Goal: Transaction & Acquisition: Download file/media

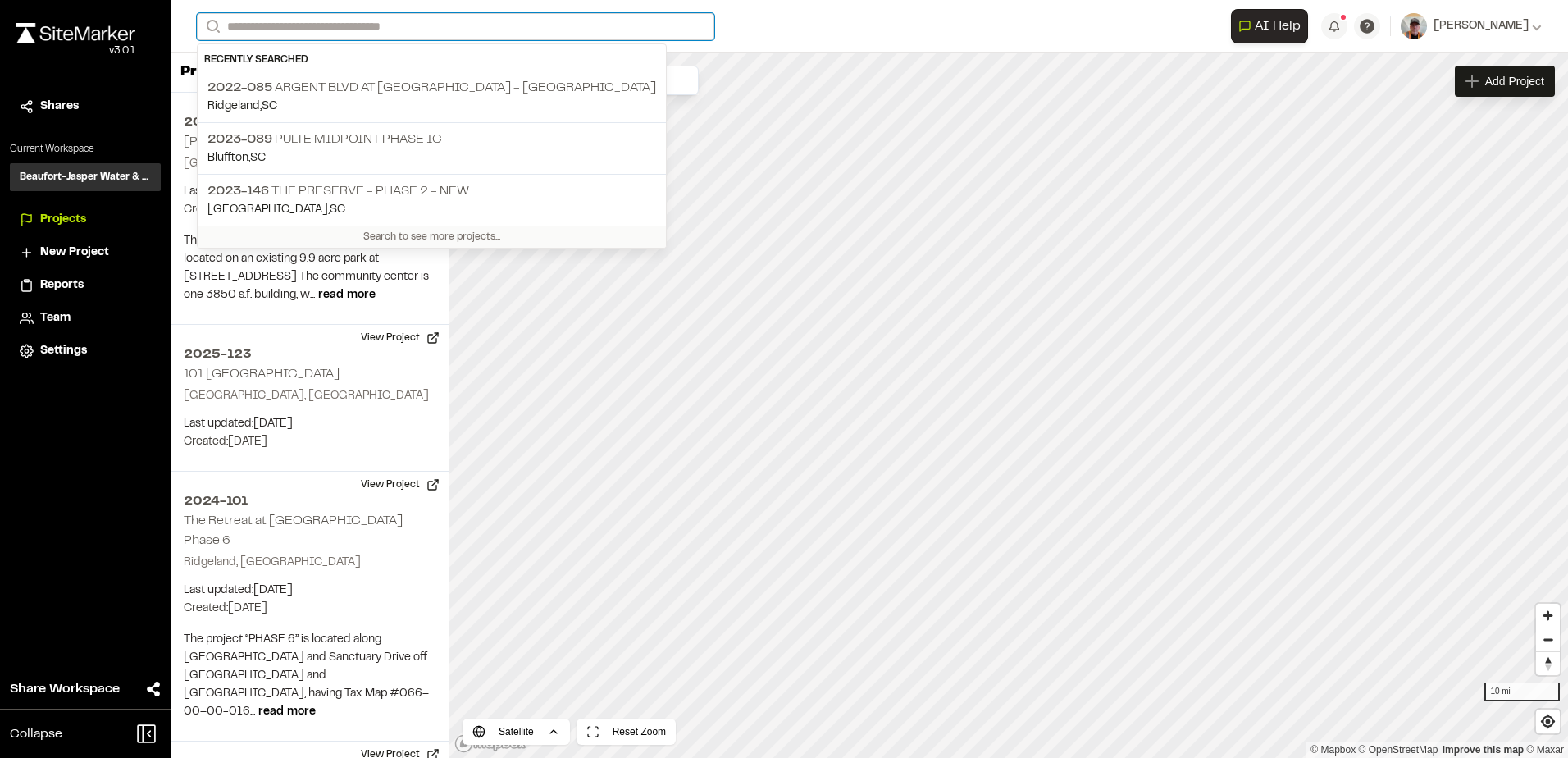
click at [274, 29] on input "Search" at bounding box center [455, 26] width 518 height 27
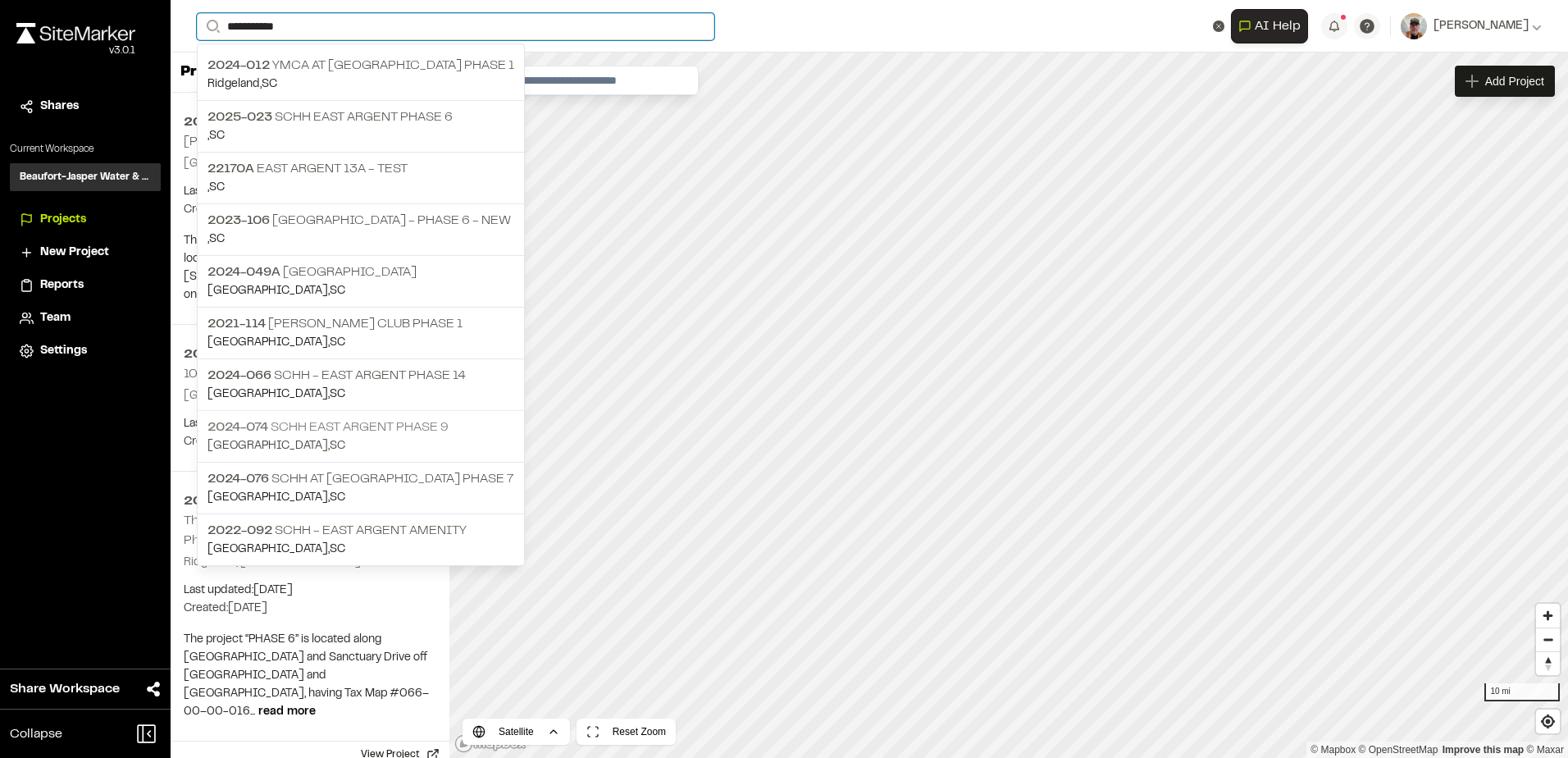
type input "**********"
click at [393, 430] on p "2024-074 SCHH East Argent phase 9" at bounding box center [360, 428] width 307 height 20
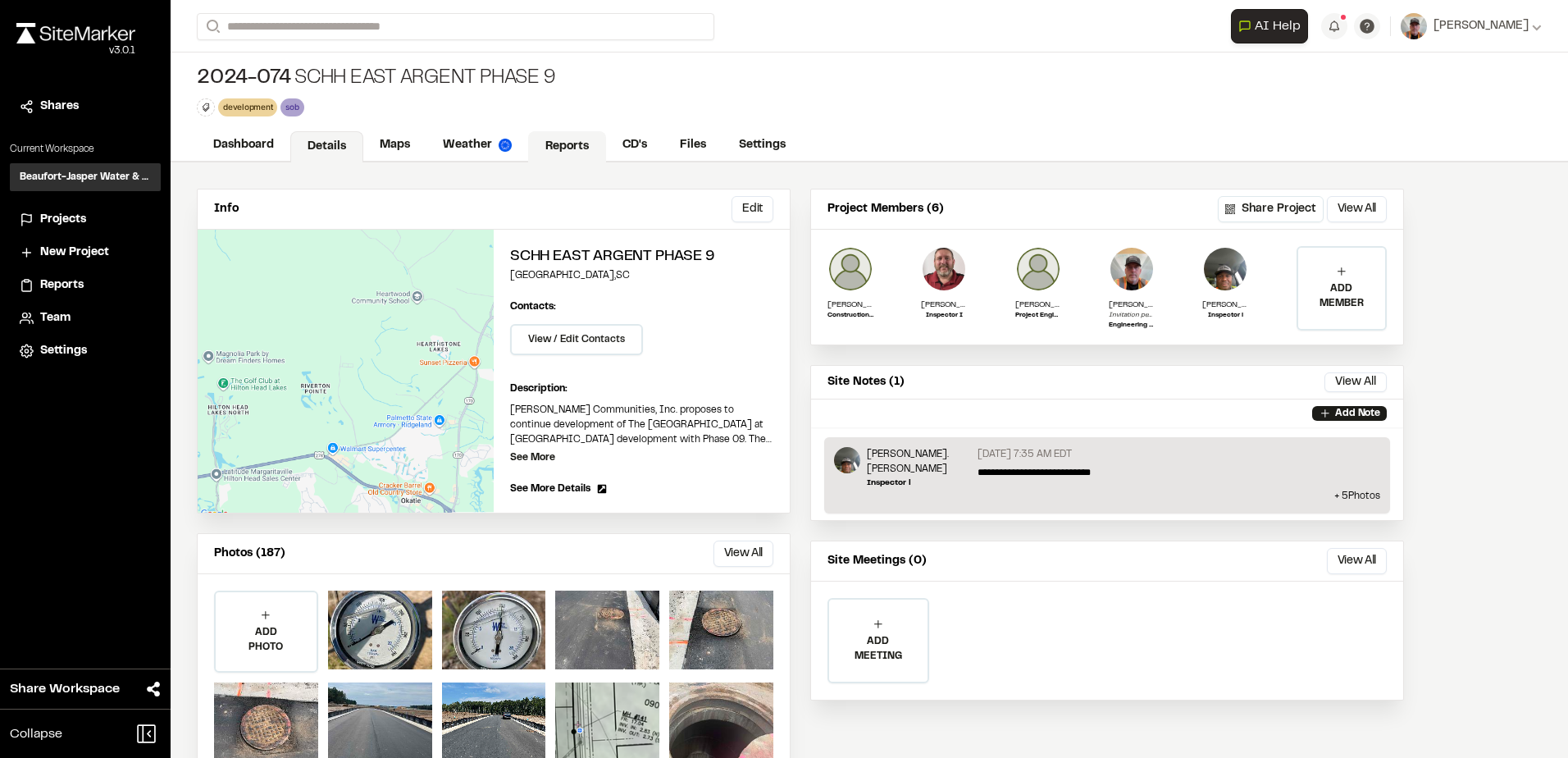
click at [549, 138] on link "Reports" at bounding box center [568, 147] width 78 height 31
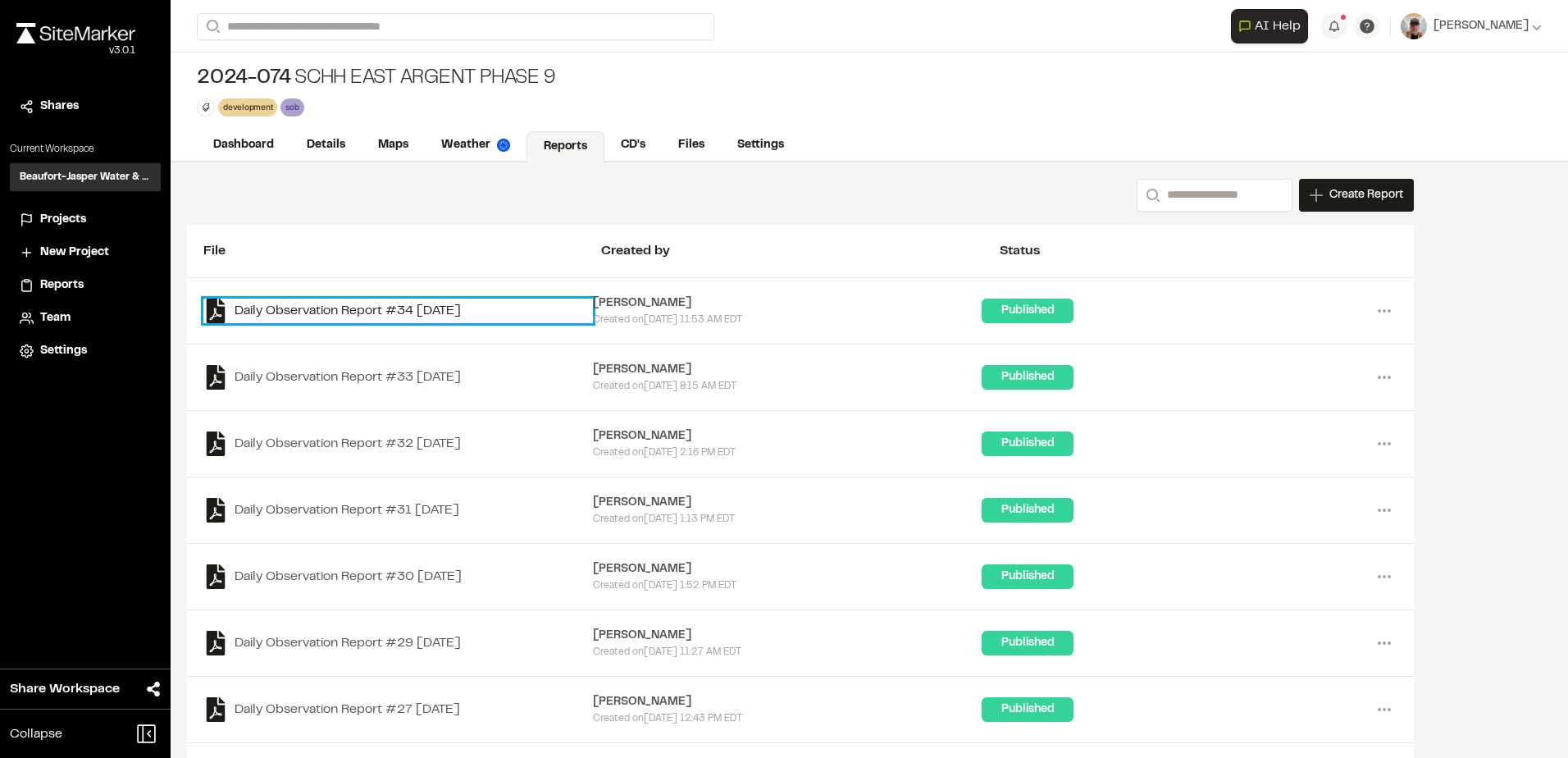
click at [396, 314] on link "Daily Observation Report #34 [DATE]" at bounding box center [398, 310] width 389 height 25
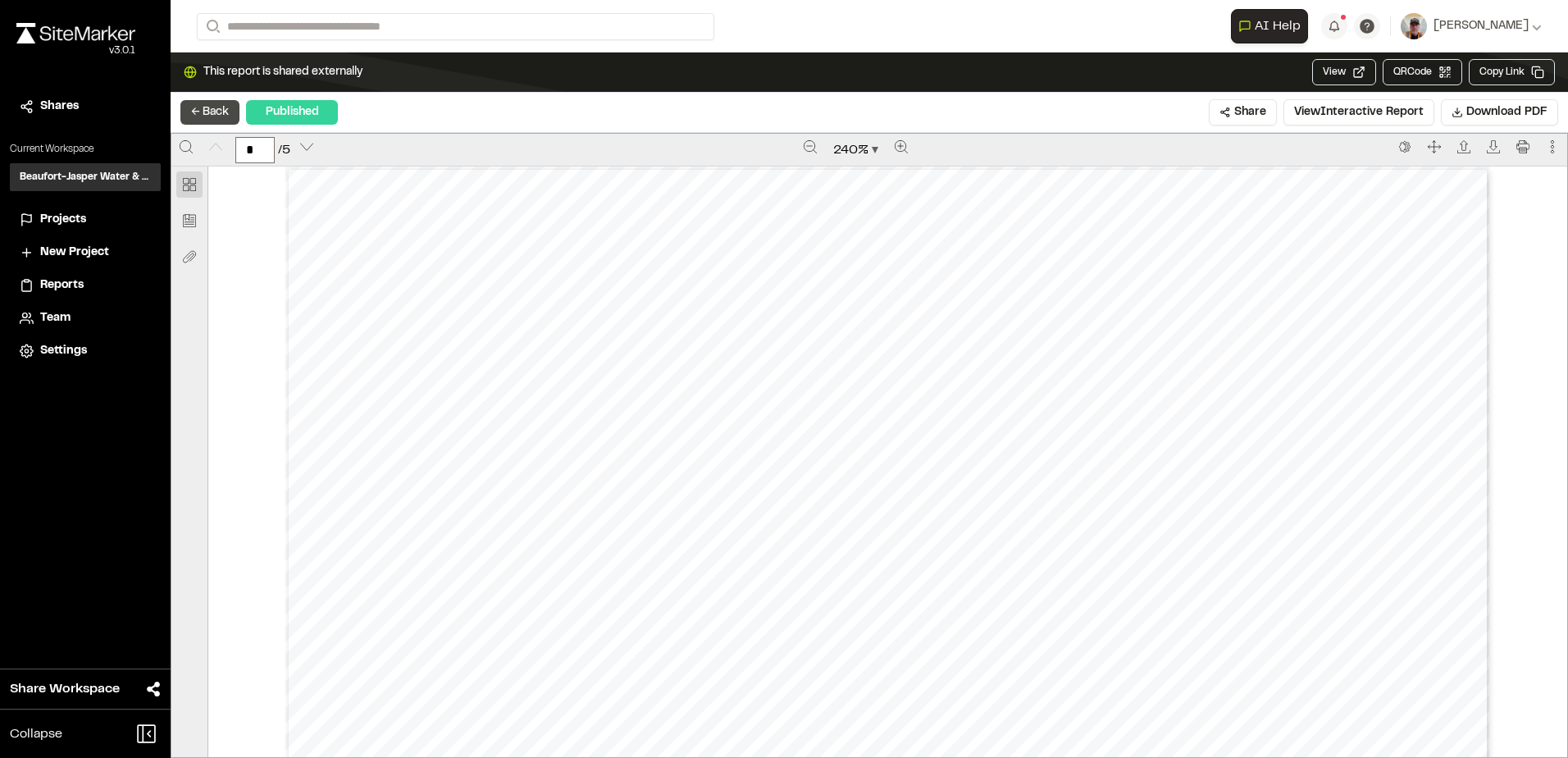
click at [205, 114] on button "← Back" at bounding box center [209, 112] width 59 height 25
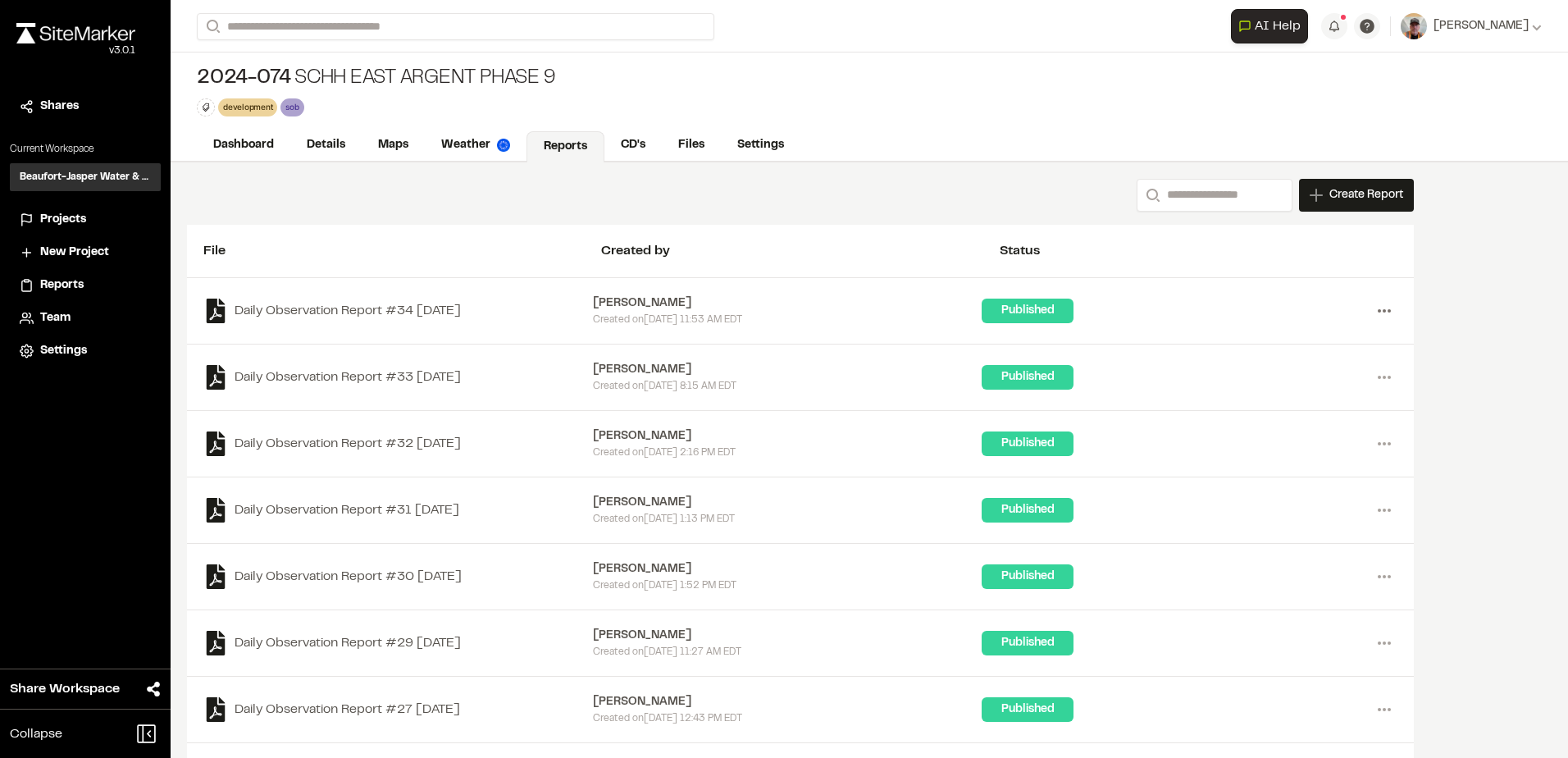
click at [1382, 307] on icon at bounding box center [1383, 310] width 26 height 26
click at [1282, 340] on link "View" at bounding box center [1324, 345] width 143 height 25
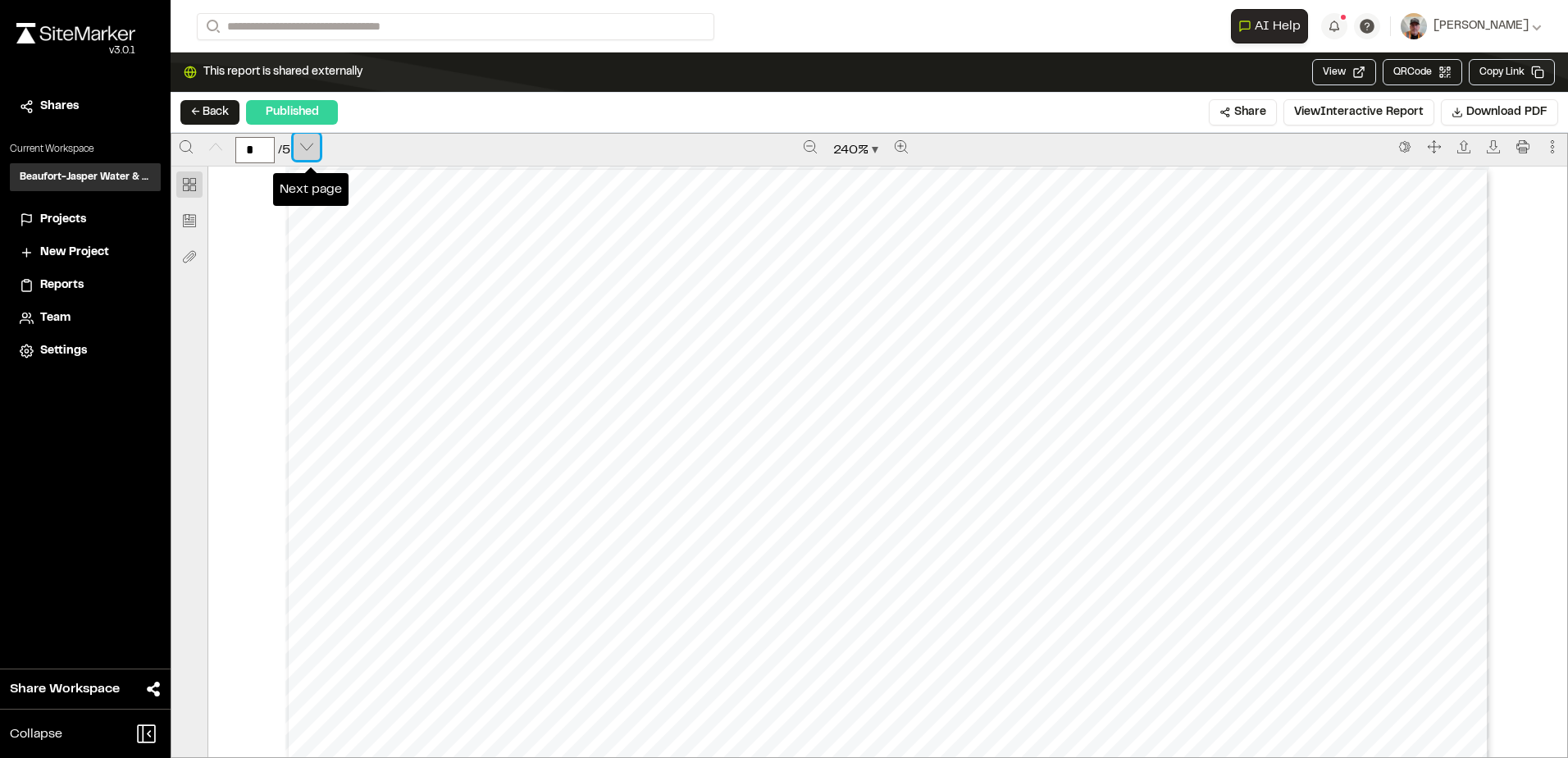
click at [308, 146] on icon "Next page" at bounding box center [307, 147] width 13 height 13
type input "*"
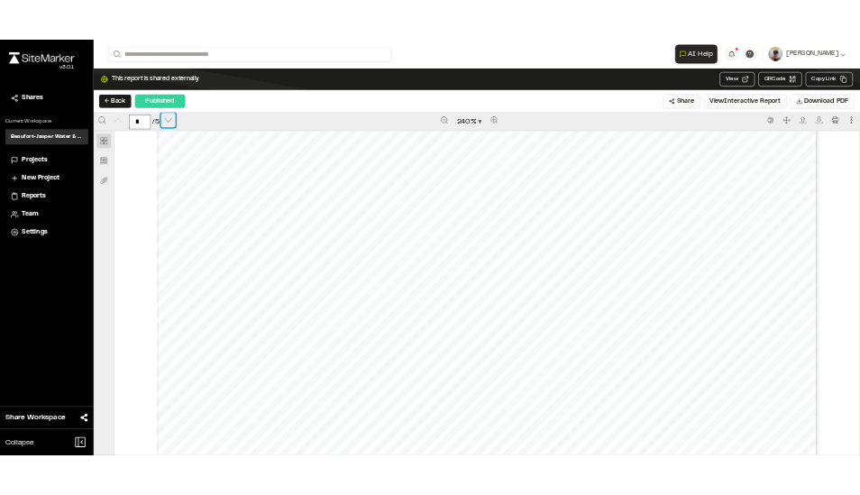
scroll to position [0, 0]
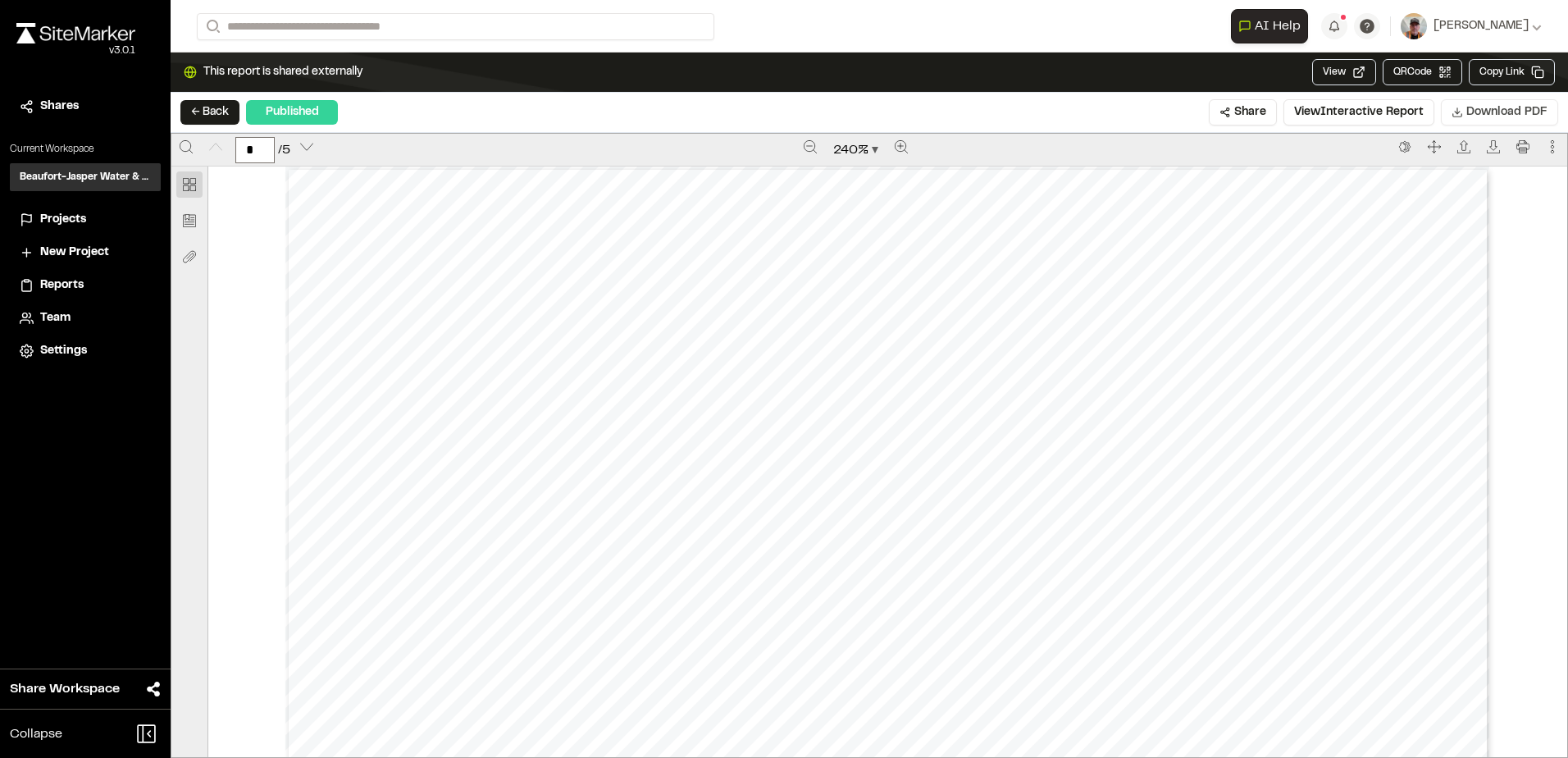
click at [1496, 109] on span "Download PDF" at bounding box center [1506, 113] width 81 height 18
